Goal: Book appointment/travel/reservation

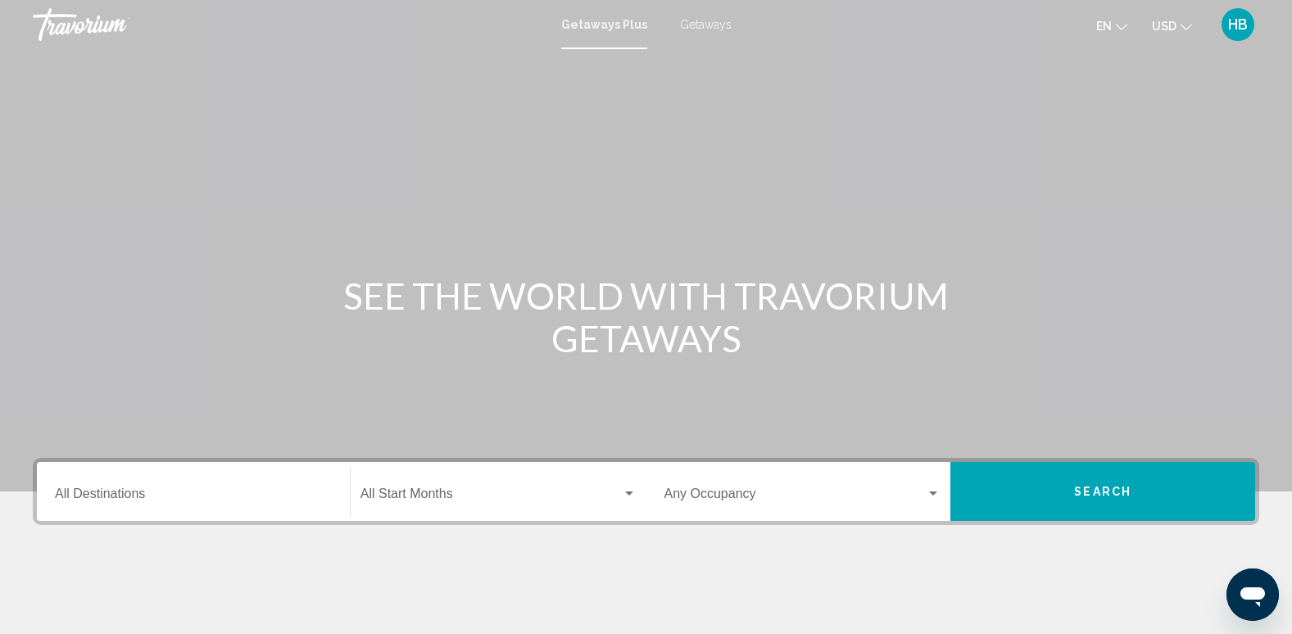
click at [700, 21] on span "Getaways" at bounding box center [706, 24] width 52 height 13
click at [111, 487] on div "Destination All Destinations" at bounding box center [193, 492] width 277 height 52
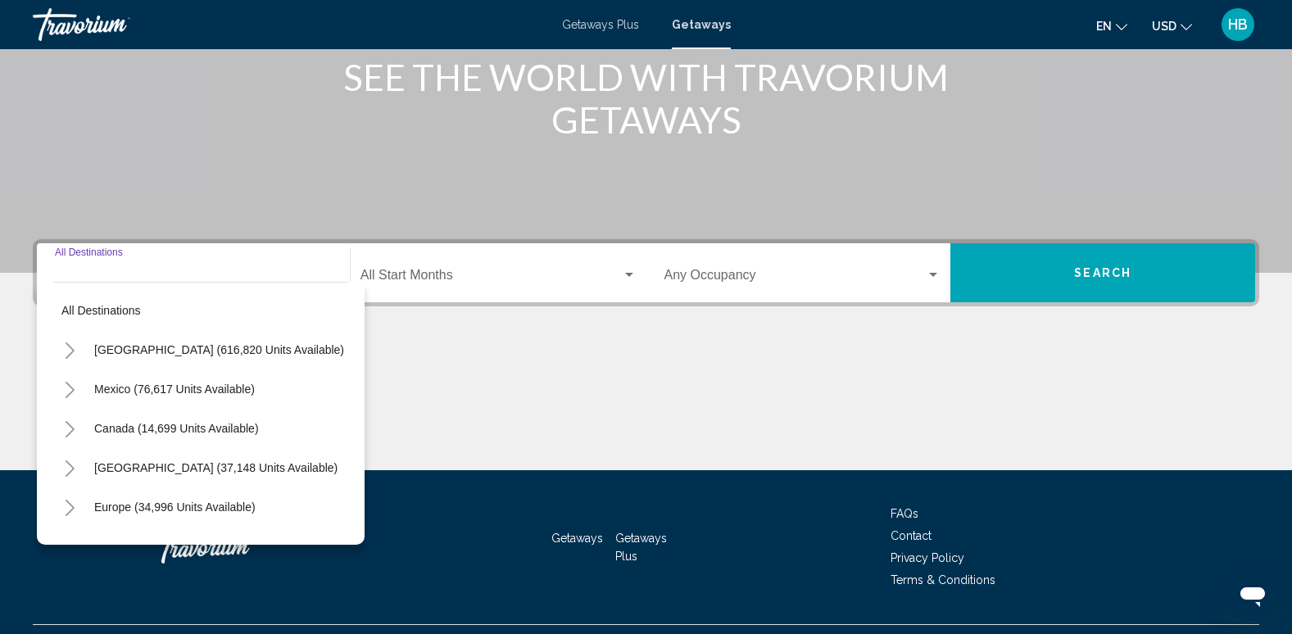
scroll to position [256, 0]
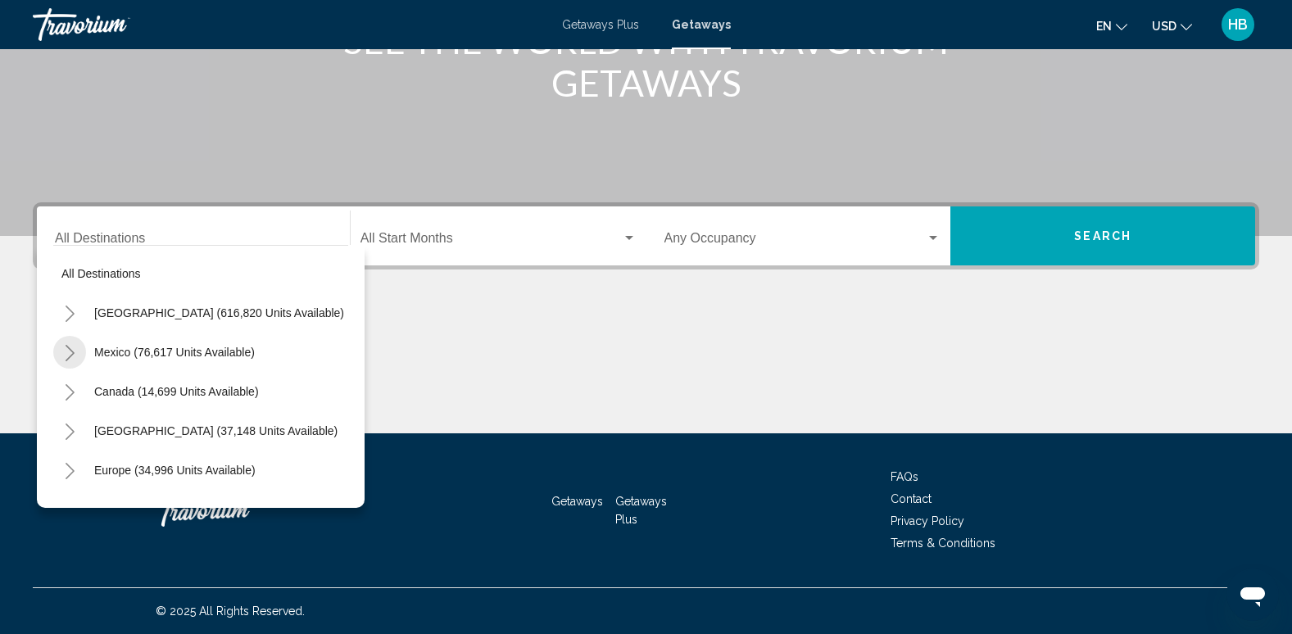
click at [58, 352] on button "Toggle Mexico (76,617 units available)" at bounding box center [69, 352] width 33 height 33
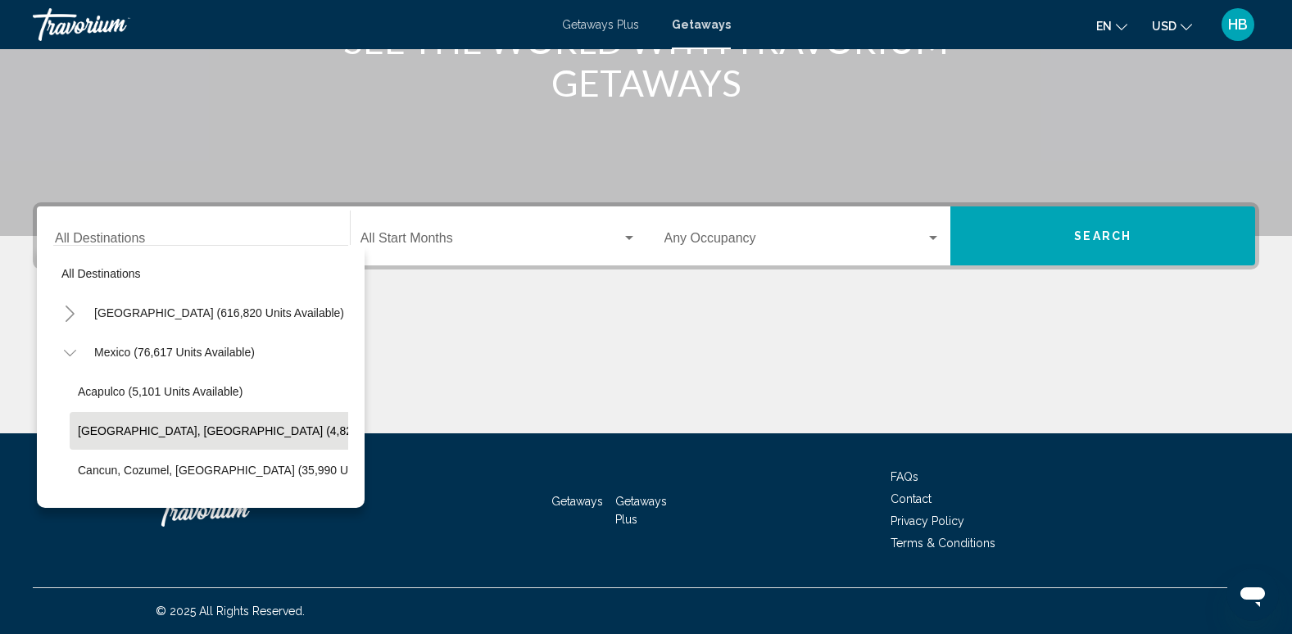
click at [165, 424] on span "[GEOGRAPHIC_DATA], [GEOGRAPHIC_DATA] (4,826 units available)" at bounding box center [259, 430] width 363 height 13
type input "**********"
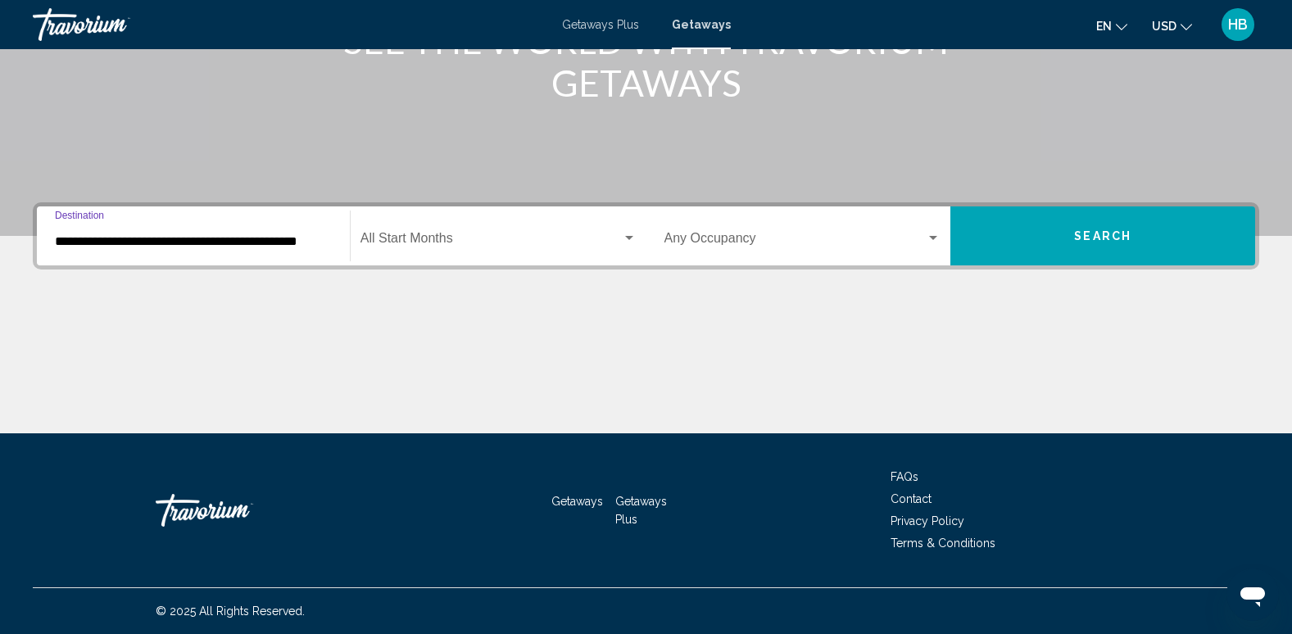
click at [1121, 232] on span "Search" at bounding box center [1102, 236] width 57 height 13
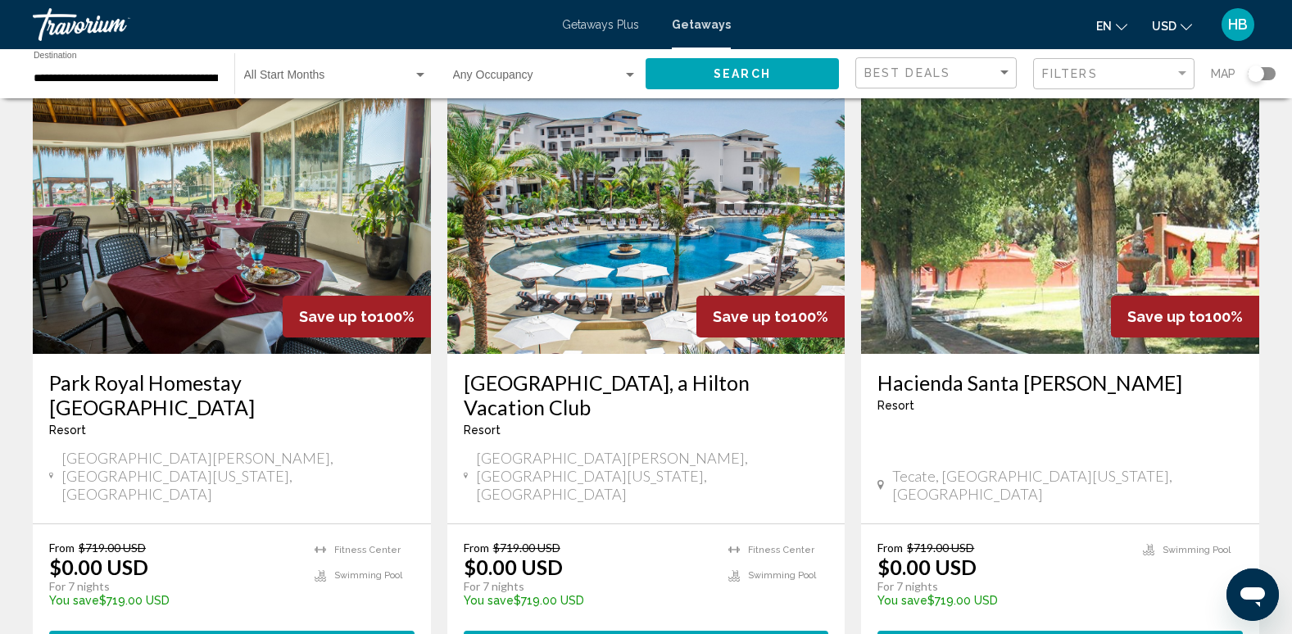
scroll to position [683, 0]
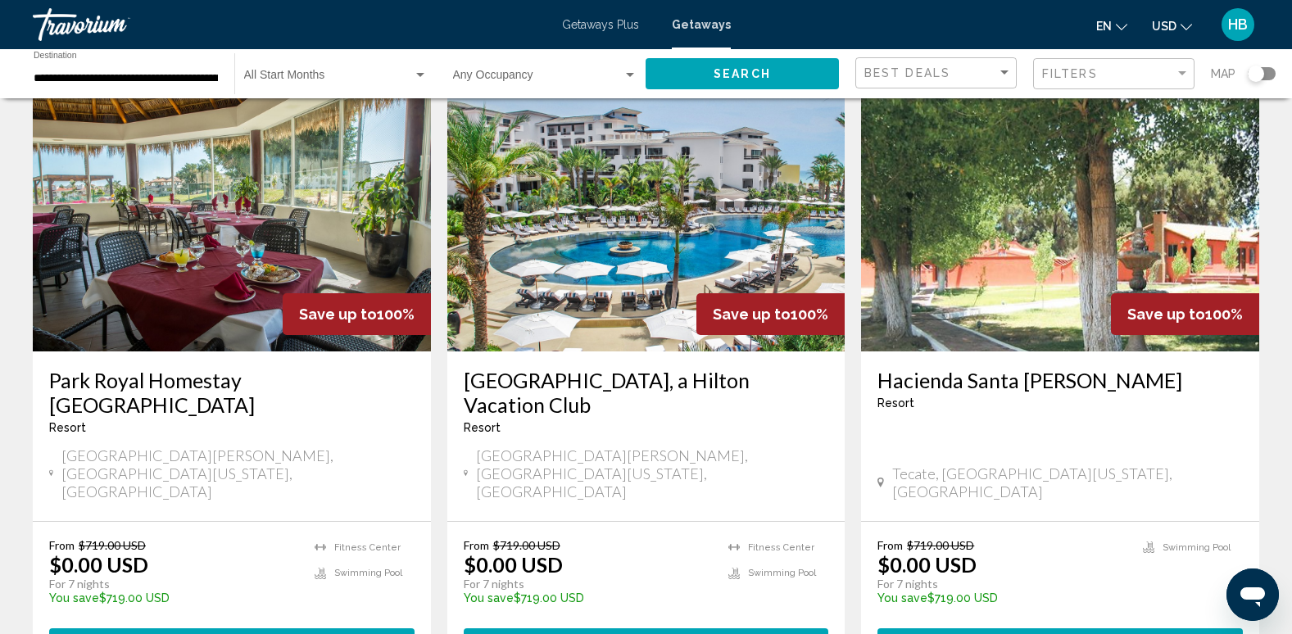
click at [673, 193] on img "Main content" at bounding box center [646, 220] width 398 height 262
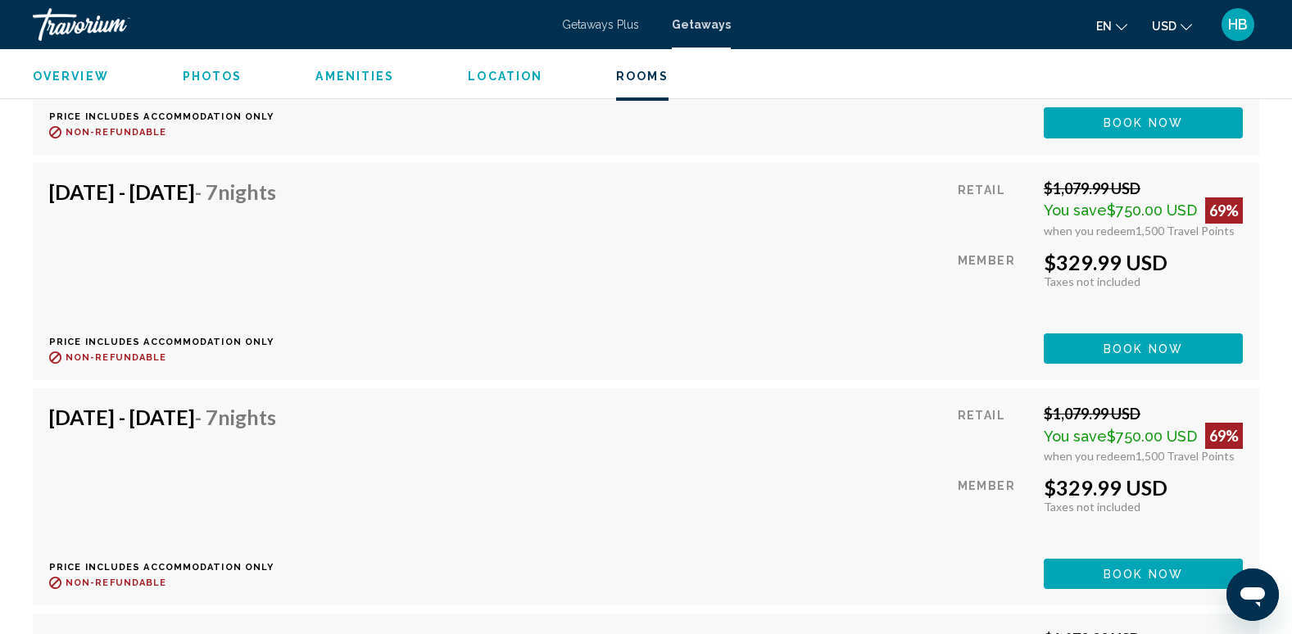
scroll to position [12303, 0]
